Goal: Download file/media

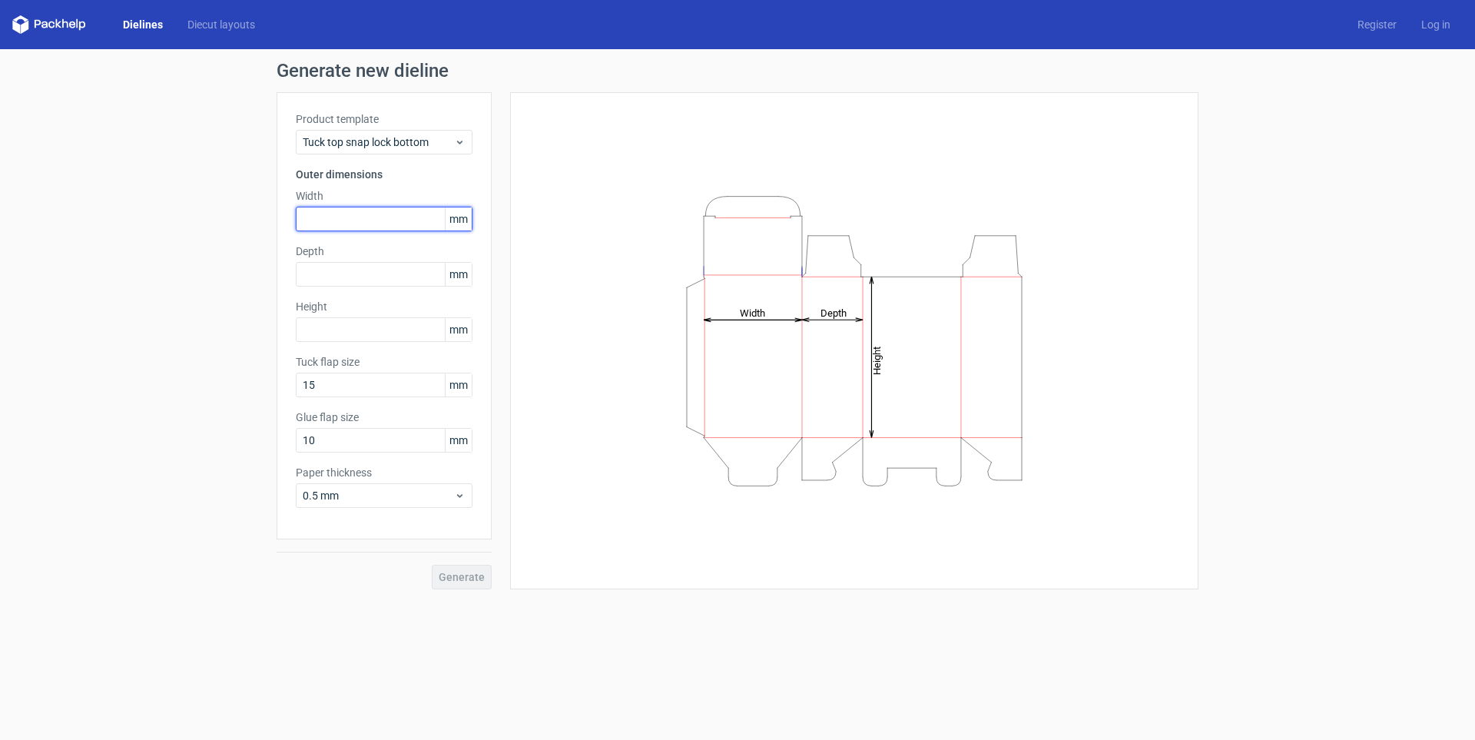
click at [339, 222] on input "text" at bounding box center [384, 219] width 177 height 25
type input "93"
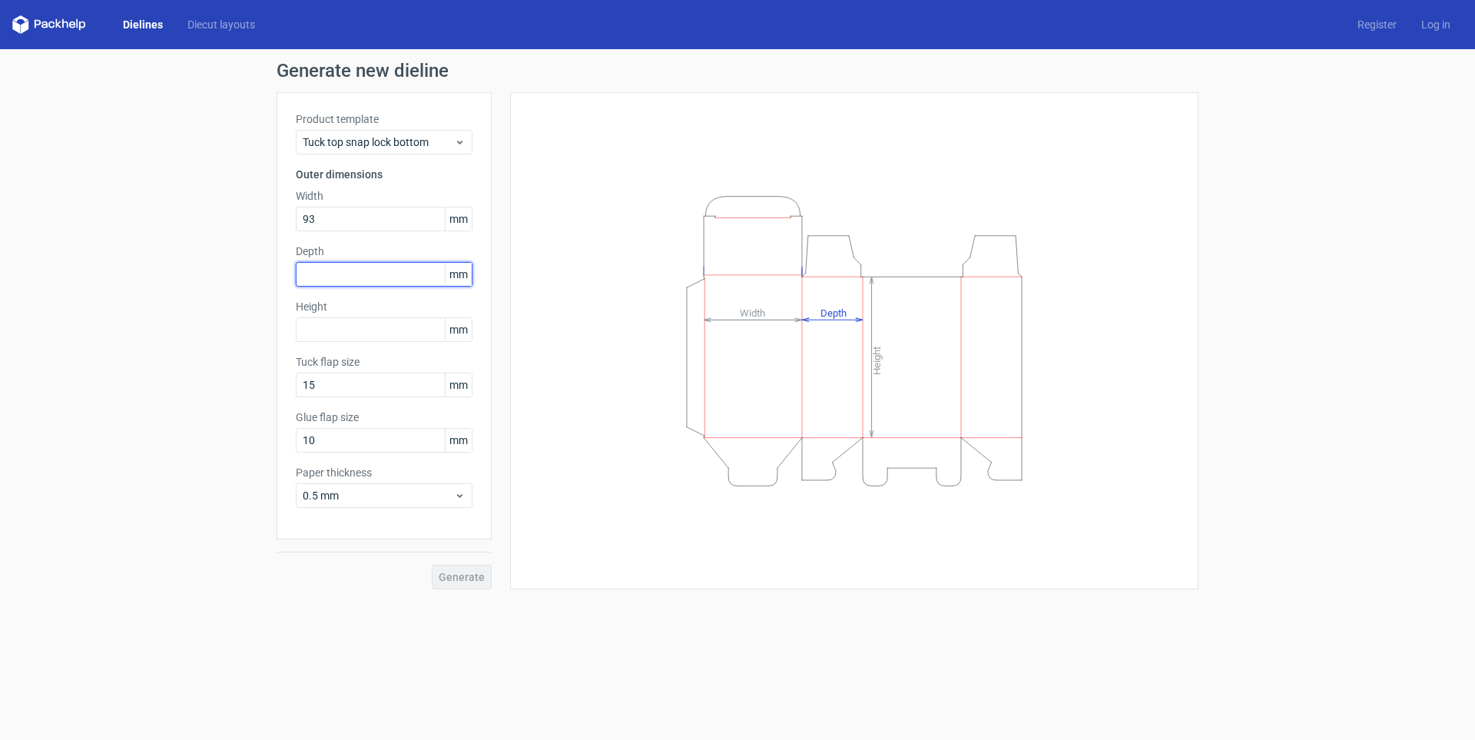
click at [336, 274] on input "text" at bounding box center [384, 274] width 177 height 25
type input "56"
click at [333, 330] on input "text" at bounding box center [384, 329] width 177 height 25
type input "36"
click at [456, 571] on span "Generate" at bounding box center [462, 576] width 46 height 11
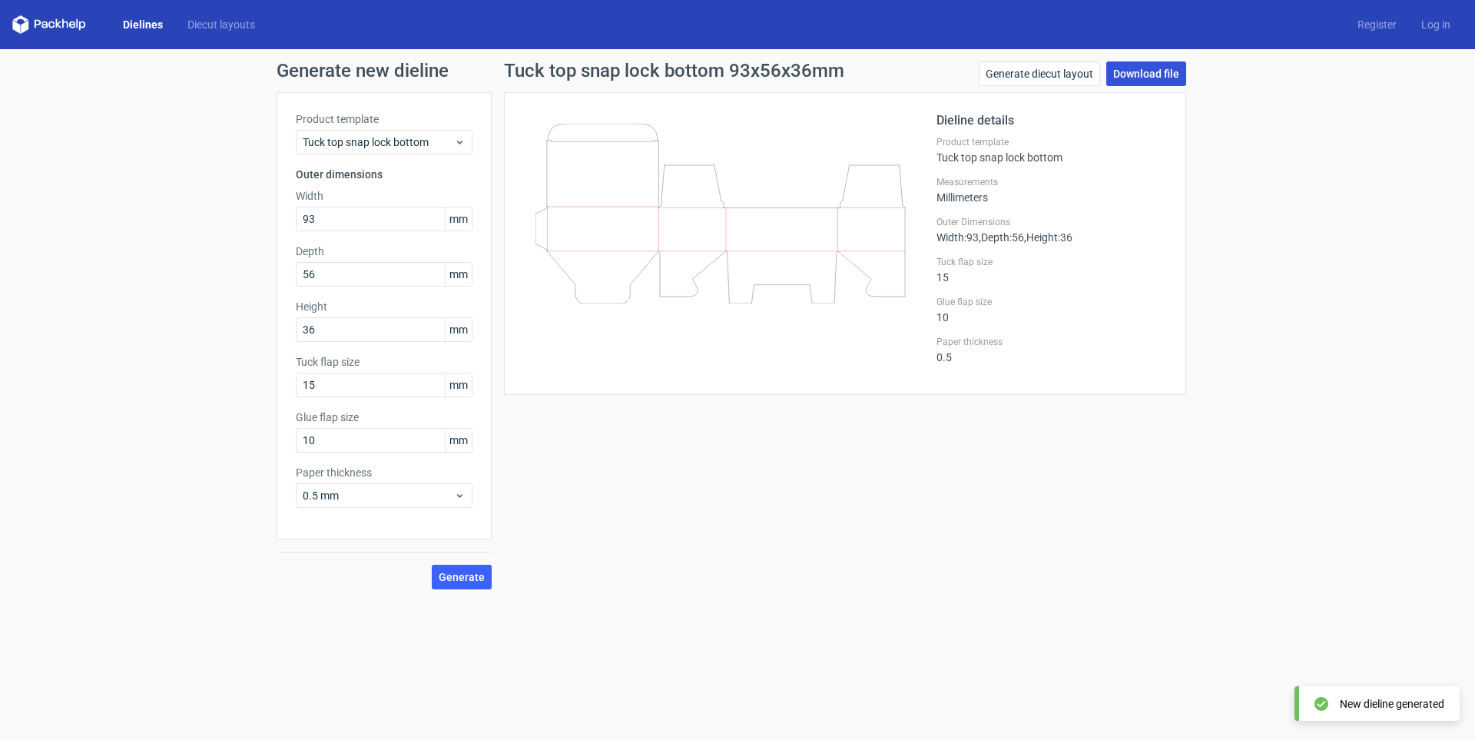
click at [1154, 76] on link "Download file" at bounding box center [1146, 73] width 80 height 25
